Goal: Task Accomplishment & Management: Complete application form

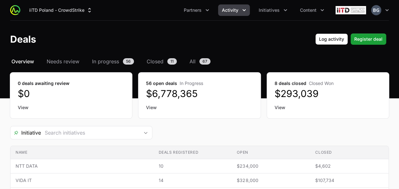
scroll to position [64, 0]
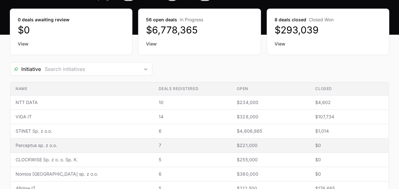
click at [35, 144] on span "Perceptus sp. z o.o." at bounding box center [82, 145] width 133 height 6
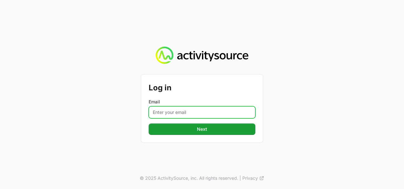
click at [203, 110] on input "Email" at bounding box center [202, 112] width 107 height 12
type input "[PERSON_NAME][EMAIL_ADDRESS][DOMAIN_NAME]"
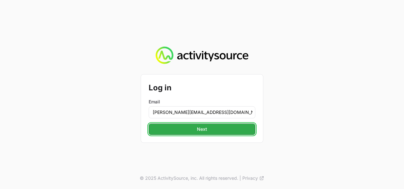
click at [189, 132] on button "Next" at bounding box center [202, 128] width 107 height 11
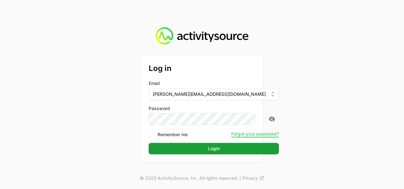
click at [149, 143] on button "Login" at bounding box center [214, 148] width 130 height 11
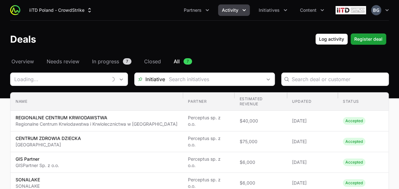
type input "Perceptus sp. z o.o."
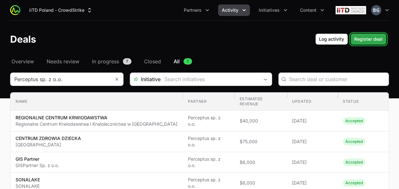
click at [368, 39] on span "Register deal" at bounding box center [368, 39] width 28 height 8
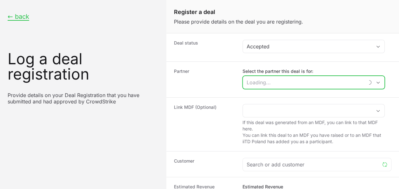
click at [263, 80] on input "Select the partner this deal is for:" at bounding box center [303, 82] width 121 height 13
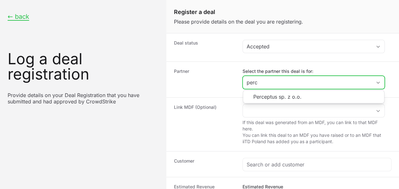
type input "perc"
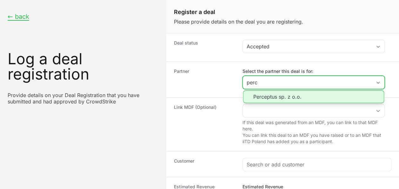
click at [277, 99] on li "Perceptus sp. z o.o." at bounding box center [313, 96] width 141 height 13
type input "Perceptus sp. z o.o."
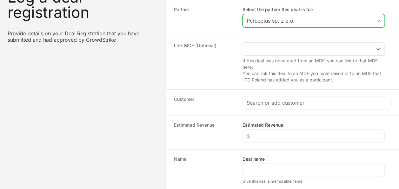
scroll to position [64, 0]
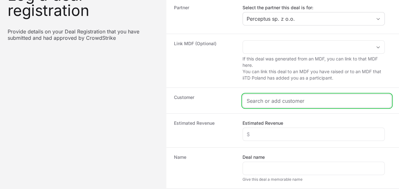
click at [276, 101] on input "Create activity form" at bounding box center [317, 101] width 141 height 8
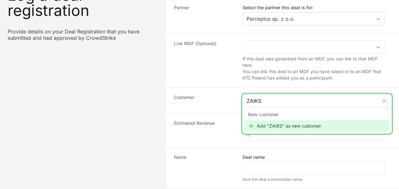
type input "ZAIKS"
click at [288, 125] on div "Add "ZAIKS" as new customer" at bounding box center [317, 125] width 146 height 11
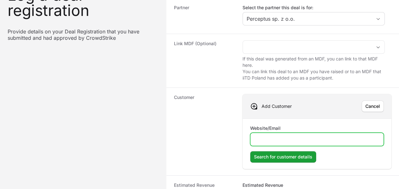
click at [323, 137] on input "Website/Email" at bounding box center [316, 139] width 125 height 8
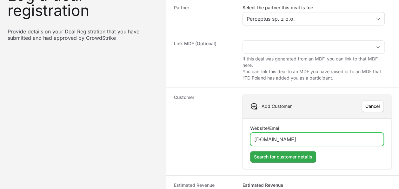
type input "[DOMAIN_NAME]"
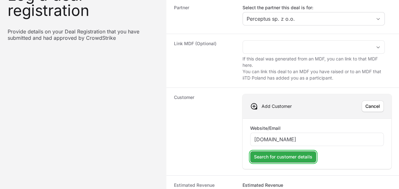
click at [298, 151] on button "Search for customer details" at bounding box center [283, 156] width 66 height 11
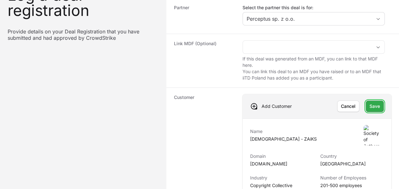
click at [374, 104] on span "Save" at bounding box center [375, 106] width 10 height 8
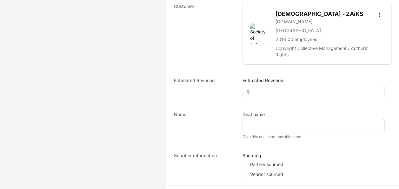
scroll to position [159, 0]
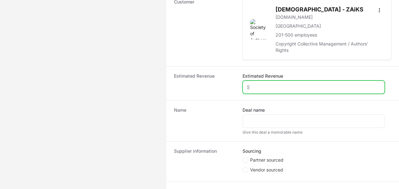
click at [278, 85] on input "Estimated Revenue" at bounding box center [314, 87] width 134 height 8
type input "$25,000"
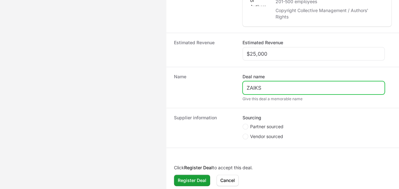
scroll to position [194, 0]
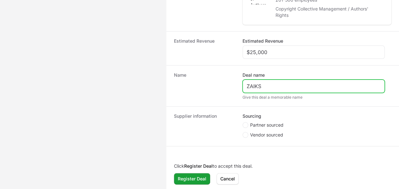
type input "ZAIKS"
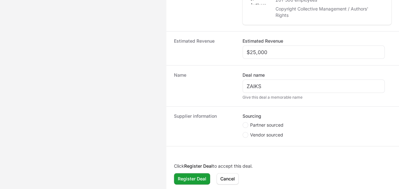
click at [275, 123] on span "Partner sourced" at bounding box center [266, 125] width 33 height 6
click at [243, 123] on input "Partner sourced" at bounding box center [243, 122] width 1 height 1
radio input "true"
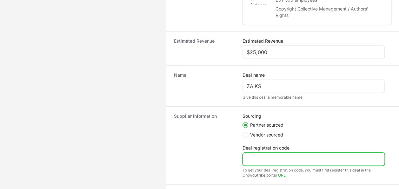
click at [261, 157] on input "Deal registration code" at bounding box center [314, 159] width 134 height 8
paste input "DR-7460daa9"
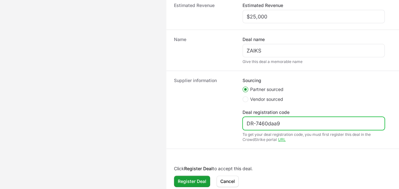
scroll to position [232, 0]
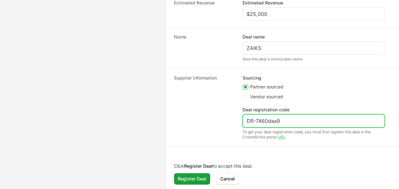
type input "DR-7460daa9"
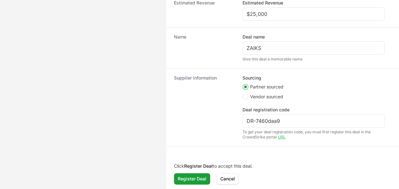
click at [186, 185] on div "Click Register Deal to accept this deal. Register Deal Cancel" at bounding box center [282, 173] width 233 height 34
click at [190, 177] on span "Register Deal" at bounding box center [192, 179] width 29 height 8
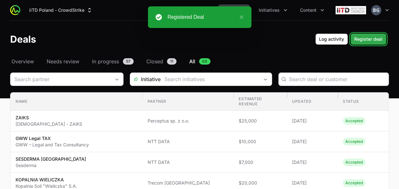
click at [358, 37] on span "Register deal" at bounding box center [368, 39] width 28 height 8
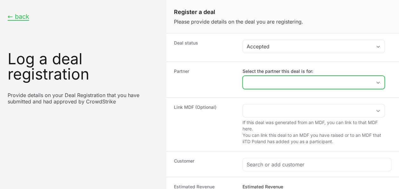
click at [289, 84] on input "Select the partner this deal is for:" at bounding box center [307, 82] width 129 height 13
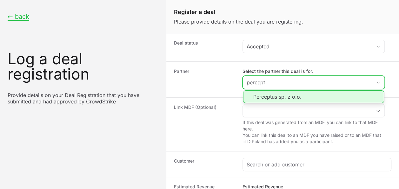
click at [280, 96] on li "Perceptus sp. z o.o." at bounding box center [313, 96] width 141 height 13
type input "Perceptus sp. z o.o."
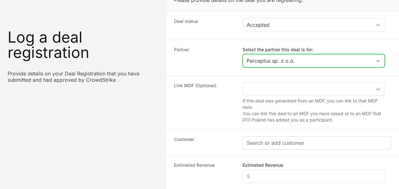
scroll to position [32, 0]
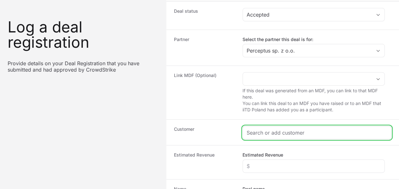
click at [264, 133] on input "Create activity form" at bounding box center [317, 133] width 141 height 8
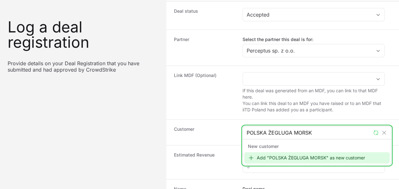
type input "POLSKA ŻEGLUGA MORSKA"
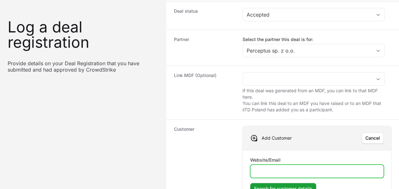
click at [283, 170] on input "Website/Email" at bounding box center [316, 171] width 125 height 8
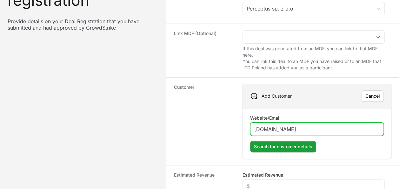
scroll to position [95, 0]
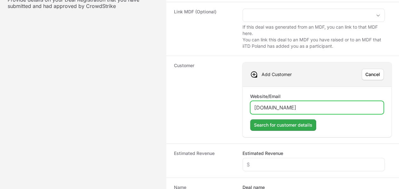
type input "[DOMAIN_NAME]"
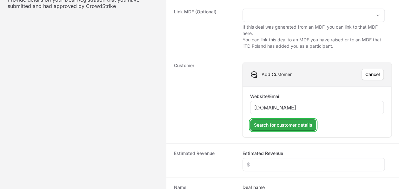
click at [288, 128] on button "Search for customer details" at bounding box center [283, 124] width 66 height 11
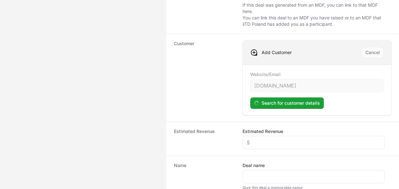
scroll to position [127, 0]
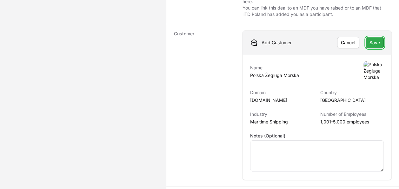
click at [376, 39] on span "Save" at bounding box center [375, 43] width 10 height 8
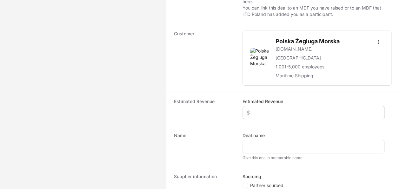
drag, startPoint x: 285, startPoint y: 106, endPoint x: 288, endPoint y: 110, distance: 4.6
click at [288, 108] on div "Create activity form" at bounding box center [314, 112] width 142 height 13
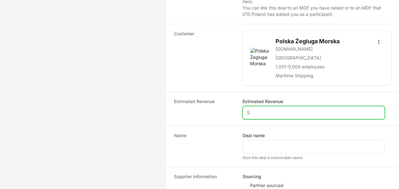
click at [289, 112] on input "Estimated Revenue" at bounding box center [314, 113] width 134 height 8
type input "$50,000"
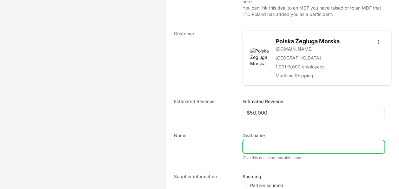
click at [278, 146] on input "Deal name" at bounding box center [314, 147] width 134 height 8
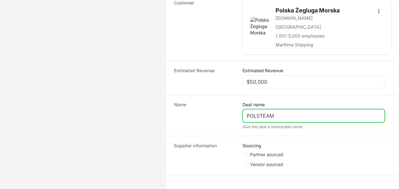
scroll to position [187, 0]
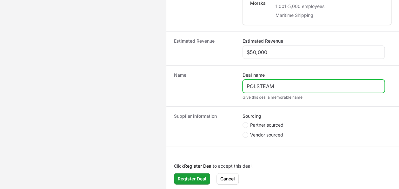
type input "POLSTEAM"
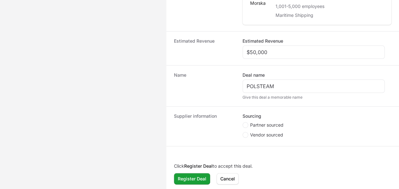
click at [281, 122] on span "Partner sourced" at bounding box center [266, 125] width 33 height 6
click at [243, 122] on input "Partner sourced" at bounding box center [243, 122] width 1 height 1
radio input "true"
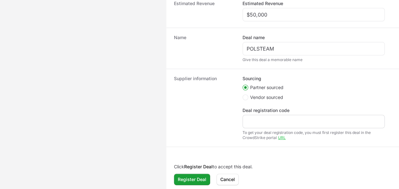
scroll to position [225, 0]
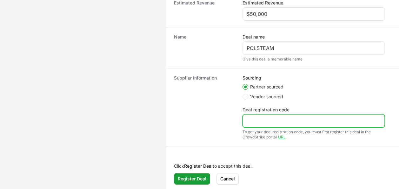
click at [263, 120] on input "Deal registration code" at bounding box center [314, 121] width 134 height 8
paste input "DR-fcb39a45"
type input "DR-fcb39a45"
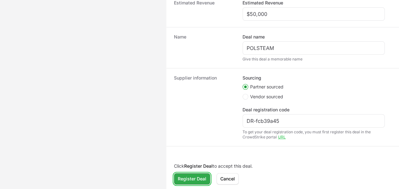
click at [191, 180] on span "Register Deal" at bounding box center [192, 179] width 29 height 8
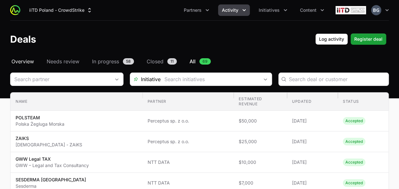
click at [32, 60] on span "Overview" at bounding box center [22, 61] width 23 height 8
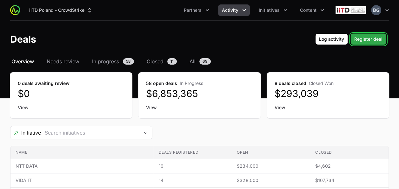
click at [382, 38] on span "Register deal" at bounding box center [368, 39] width 28 height 8
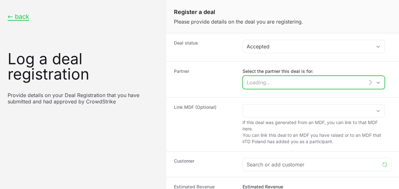
click at [295, 82] on input "Select the partner this deal is for:" at bounding box center [303, 82] width 121 height 13
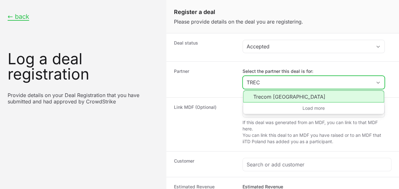
click at [290, 92] on li "Trecom [GEOGRAPHIC_DATA]" at bounding box center [313, 96] width 141 height 12
type input "Trecom [GEOGRAPHIC_DATA]"
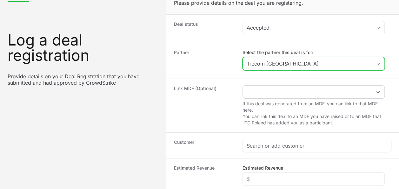
scroll to position [32, 0]
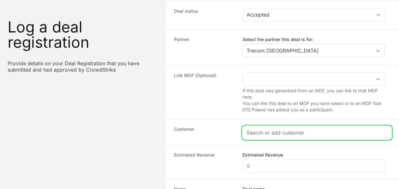
click at [271, 130] on input "Create activity form" at bounding box center [317, 133] width 141 height 8
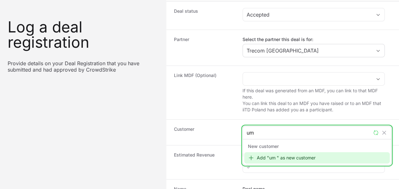
type input "u"
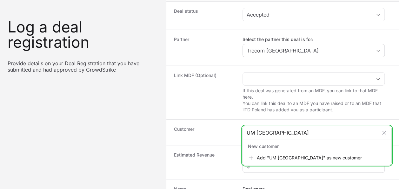
type input "UM [GEOGRAPHIC_DATA]"
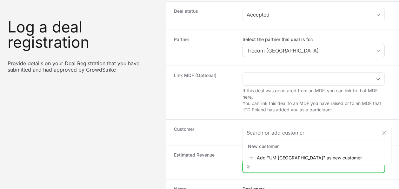
click at [280, 166] on input "Estimated Revenue" at bounding box center [314, 166] width 134 height 8
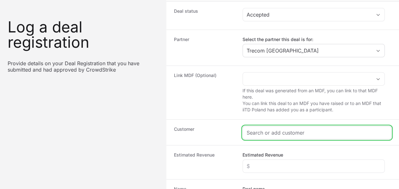
click at [282, 131] on input "Create activity form" at bounding box center [317, 133] width 141 height 8
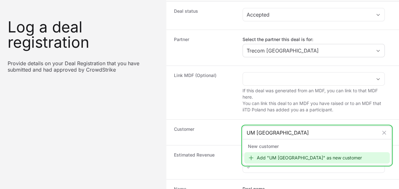
type input "UM [GEOGRAPHIC_DATA]"
click at [300, 155] on div "Add "UM [GEOGRAPHIC_DATA]" as new customer" at bounding box center [317, 157] width 146 height 11
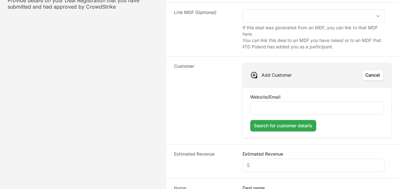
scroll to position [95, 0]
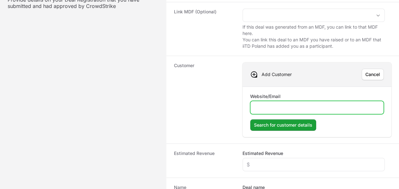
click at [264, 109] on input "Website/Email" at bounding box center [316, 108] width 125 height 8
type input "W"
type input "[DOMAIN_NAME]"
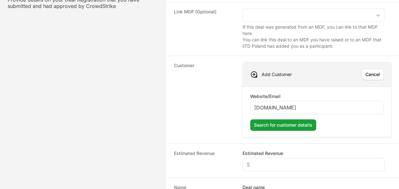
click at [285, 116] on form "Website/Email [DOMAIN_NAME] Search for customer details" at bounding box center [317, 111] width 134 height 37
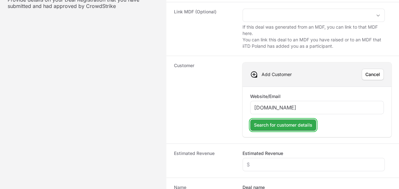
click at [283, 122] on span "Search for customer details" at bounding box center [283, 125] width 58 height 8
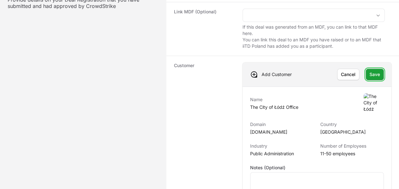
click at [373, 74] on span "Save" at bounding box center [375, 74] width 10 height 8
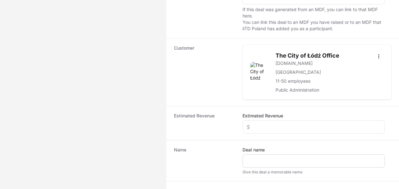
scroll to position [127, 0]
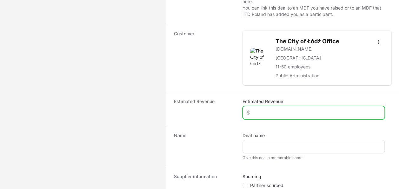
click at [292, 112] on input "Estimated Revenue" at bounding box center [314, 113] width 134 height 8
type input "$150,000"
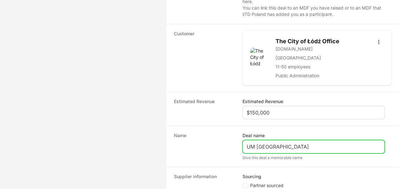
type input "UM [GEOGRAPHIC_DATA]"
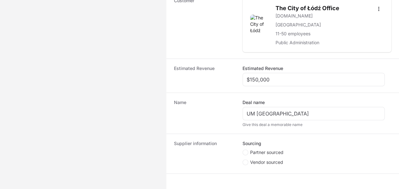
scroll to position [187, 0]
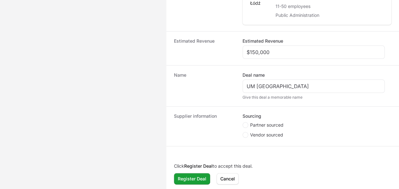
click at [278, 122] on span "Partner sourced" at bounding box center [266, 125] width 33 height 6
click at [243, 122] on input "Partner sourced" at bounding box center [243, 122] width 1 height 1
radio input "true"
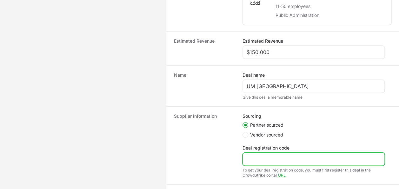
click at [273, 157] on input "Deal registration code" at bounding box center [314, 159] width 134 height 8
paste input "DR-ef698bc8"
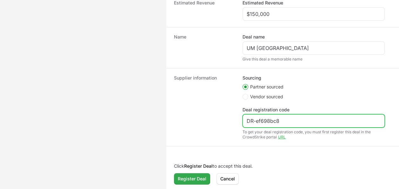
type input "DR-ef698bc8"
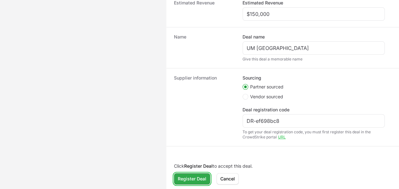
click at [196, 179] on span "Register Deal" at bounding box center [192, 179] width 29 height 8
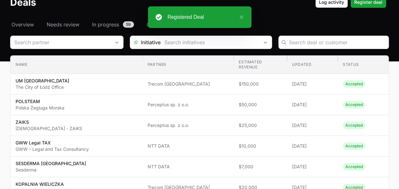
scroll to position [3, 0]
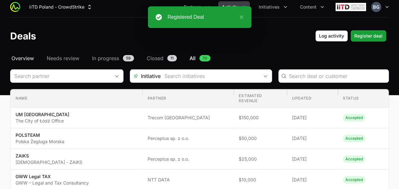
click at [30, 57] on span "Overview" at bounding box center [22, 58] width 23 height 8
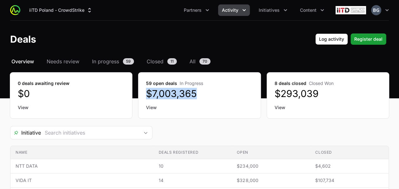
drag, startPoint x: 148, startPoint y: 92, endPoint x: 199, endPoint y: 95, distance: 51.5
click at [199, 95] on dd "$7,003,365" at bounding box center [199, 93] width 107 height 11
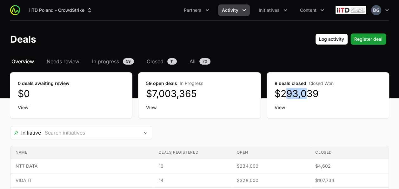
drag, startPoint x: 287, startPoint y: 89, endPoint x: 309, endPoint y: 90, distance: 22.6
click at [309, 90] on dd "$293,039" at bounding box center [328, 93] width 107 height 11
click at [210, 126] on div "Initiative" at bounding box center [199, 132] width 379 height 13
click at [285, 11] on icon "Initiatives menu" at bounding box center [285, 10] width 6 height 6
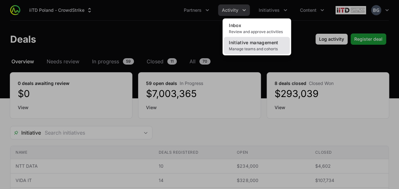
click at [274, 42] on span "Initiative management" at bounding box center [253, 42] width 49 height 5
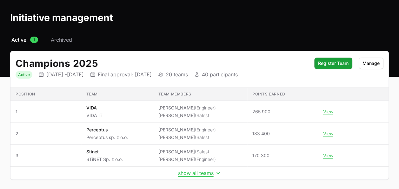
scroll to position [48, 0]
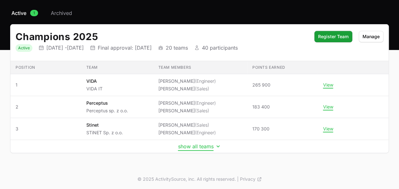
click at [204, 143] on button "show all teams" at bounding box center [199, 146] width 43 height 6
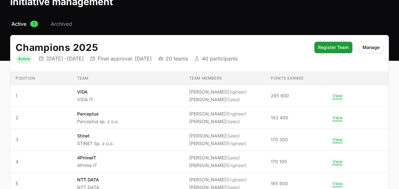
scroll to position [0, 0]
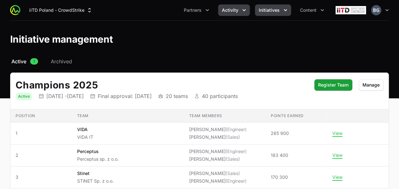
click at [245, 9] on icon "Activity menu" at bounding box center [244, 10] width 6 height 6
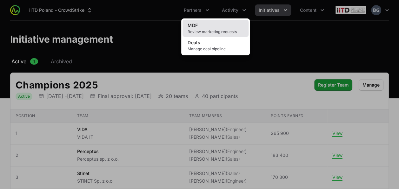
click at [237, 25] on link "MDF Review marketing requests" at bounding box center [216, 28] width 66 height 17
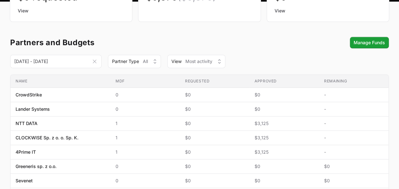
scroll to position [32, 0]
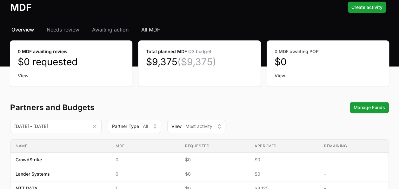
click at [157, 30] on span "All MDF" at bounding box center [150, 30] width 19 height 8
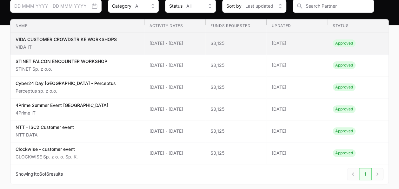
scroll to position [64, 0]
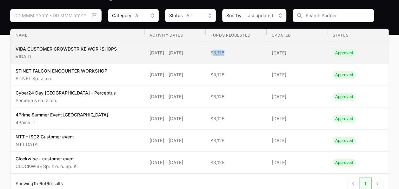
drag, startPoint x: 234, startPoint y: 52, endPoint x: 222, endPoint y: 52, distance: 12.1
click at [222, 52] on span "$3,125" at bounding box center [236, 53] width 51 height 6
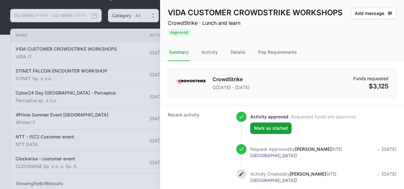
click at [112, 188] on div at bounding box center [202, 94] width 404 height 189
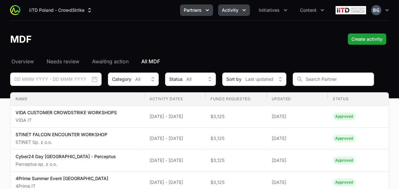
click at [189, 12] on span "Partners" at bounding box center [193, 10] width 18 height 6
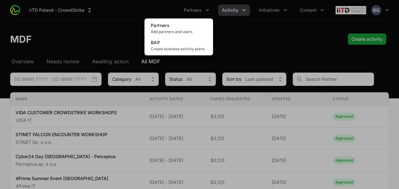
click at [52, 13] on div "Partners menu" at bounding box center [199, 94] width 399 height 189
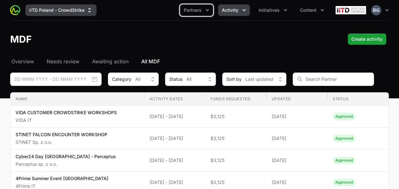
click at [51, 12] on button "iiTD Poland - CrowdStrike" at bounding box center [60, 9] width 71 height 11
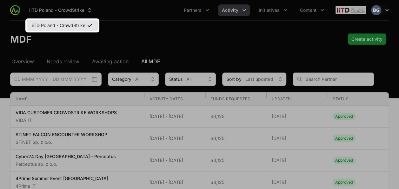
click at [47, 24] on link "iiTD Poland - CrowdStrike" at bounding box center [62, 25] width 71 height 11
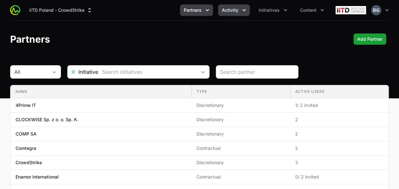
click at [241, 13] on button "Activity" at bounding box center [234, 9] width 32 height 11
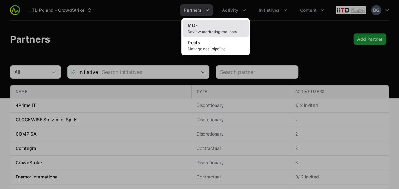
click at [225, 32] on span "Review marketing requests" at bounding box center [216, 31] width 56 height 5
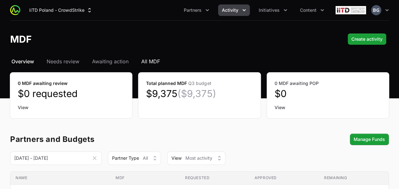
click at [152, 61] on span "All MDF" at bounding box center [150, 61] width 19 height 8
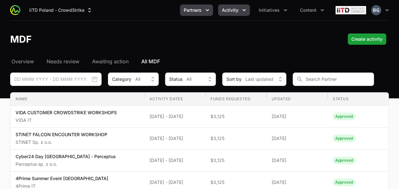
click at [193, 13] on span "Partners" at bounding box center [193, 10] width 18 height 6
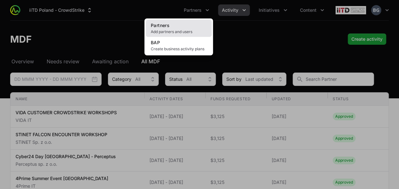
click at [191, 28] on link "Partners Add partners and users" at bounding box center [179, 28] width 66 height 17
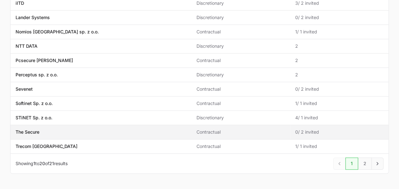
scroll to position [249, 0]
